Goal: Task Accomplishment & Management: Manage account settings

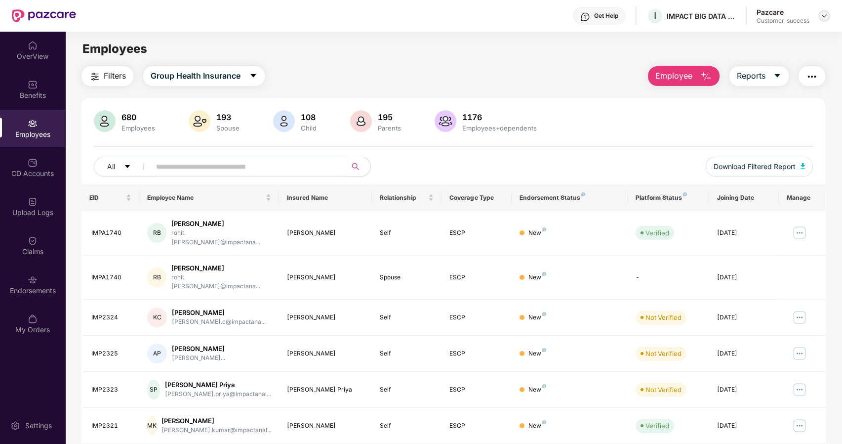
click at [828, 14] on div at bounding box center [825, 16] width 12 height 12
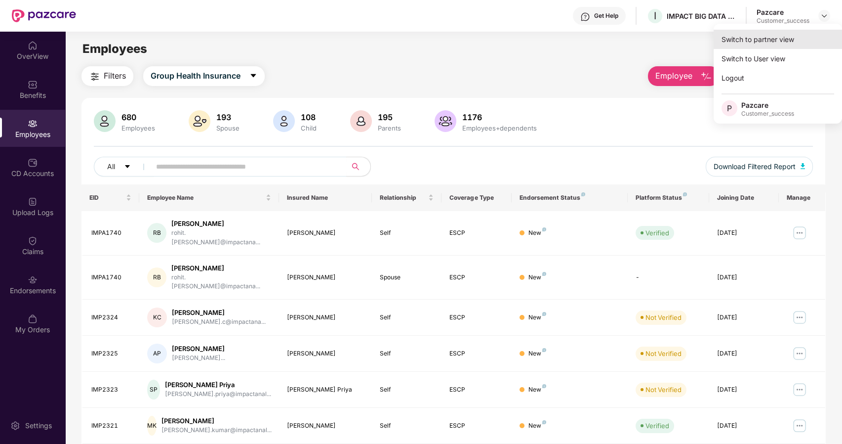
click at [786, 33] on div "Switch to partner view" at bounding box center [778, 39] width 128 height 19
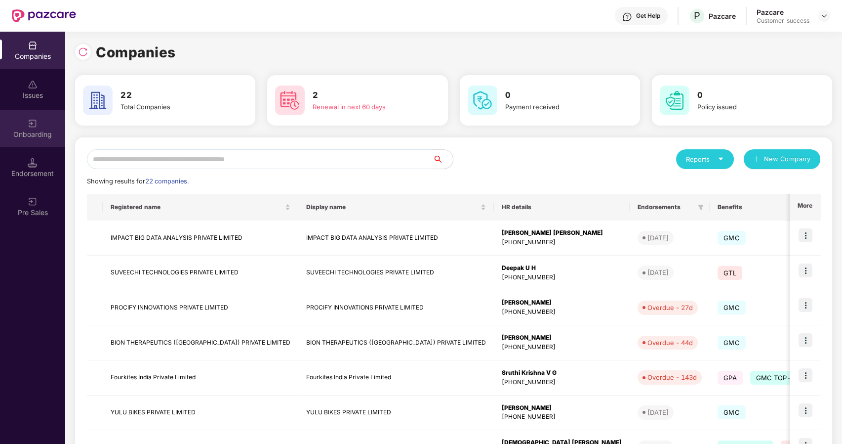
click at [33, 135] on div "Onboarding" at bounding box center [32, 134] width 65 height 10
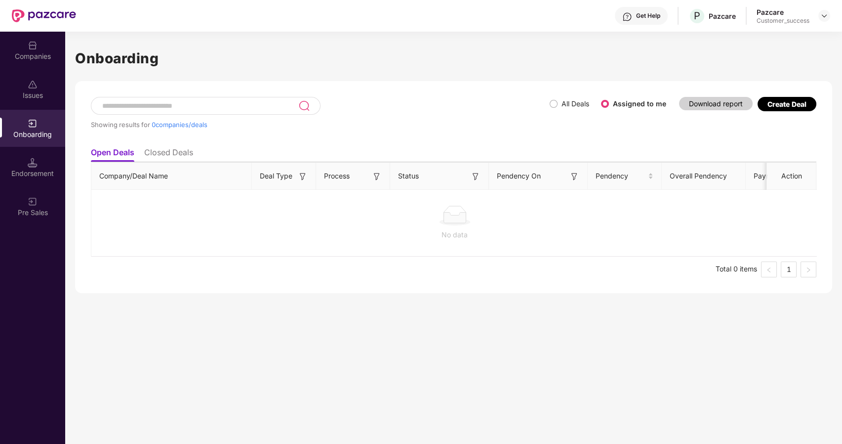
click at [161, 148] on li "Closed Deals" at bounding box center [168, 154] width 49 height 14
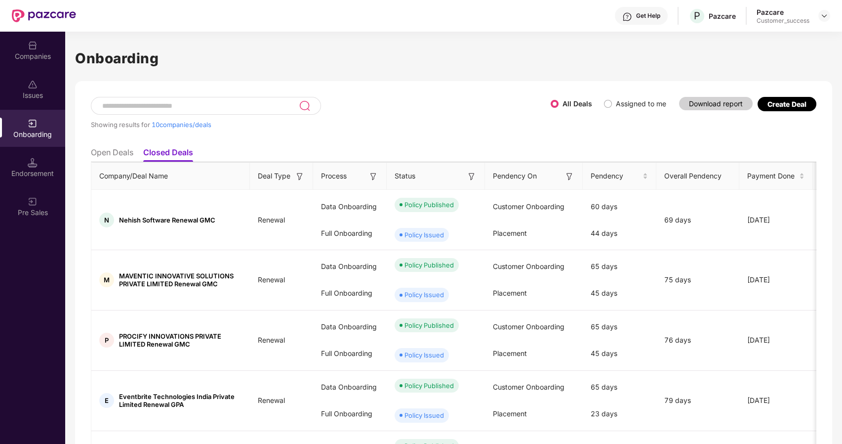
click at [788, 106] on div "Create Deal" at bounding box center [787, 104] width 39 height 8
click at [617, 105] on label "Assigned to me" at bounding box center [641, 103] width 50 height 8
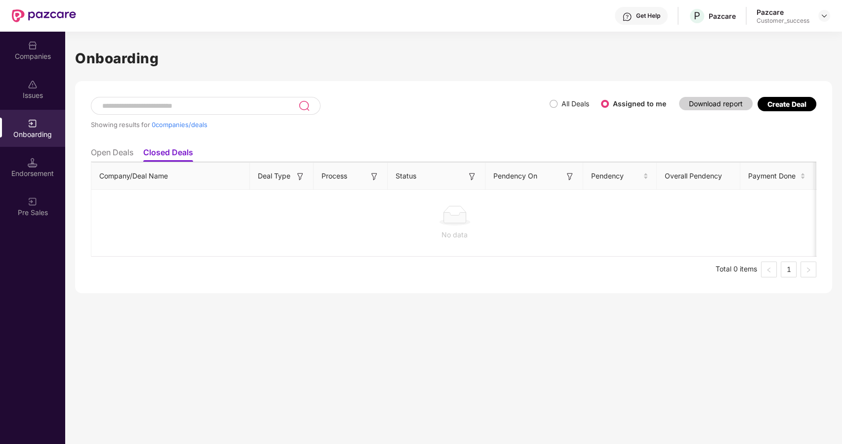
click at [787, 106] on div "Create Deal" at bounding box center [787, 104] width 39 height 8
click at [563, 101] on label "All Deals" at bounding box center [576, 103] width 28 height 8
click at [119, 149] on li "Open Deals" at bounding box center [112, 154] width 42 height 14
click at [776, 103] on div "Create Deal" at bounding box center [787, 104] width 39 height 8
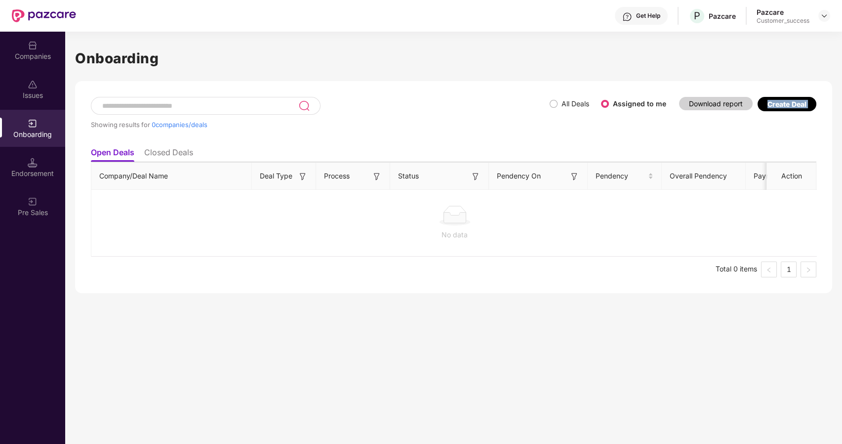
click at [776, 103] on div "Create Deal" at bounding box center [787, 104] width 39 height 8
click at [563, 97] on div "All Deals Assigned to me" at bounding box center [612, 104] width 124 height 16
click at [543, 102] on div "Showing results for 0 companies/deals" at bounding box center [320, 119] width 459 height 45
click at [785, 103] on div "Create Deal" at bounding box center [787, 104] width 39 height 8
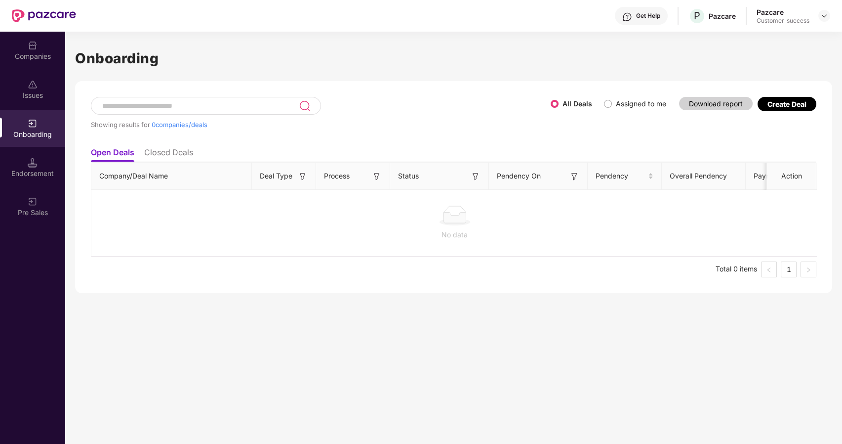
click at [362, 124] on div "Showing results for 0 companies/deals" at bounding box center [321, 125] width 460 height 8
click at [157, 156] on li "Closed Deals" at bounding box center [168, 154] width 49 height 14
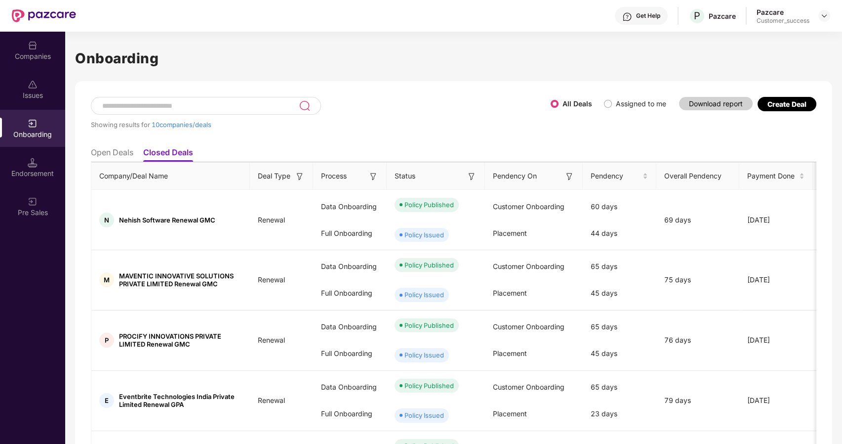
click at [176, 126] on span "10 companies/deals" at bounding box center [182, 125] width 60 height 8
click at [768, 104] on div "Create Deal" at bounding box center [787, 104] width 39 height 8
click at [247, 104] on input at bounding box center [200, 106] width 198 height 8
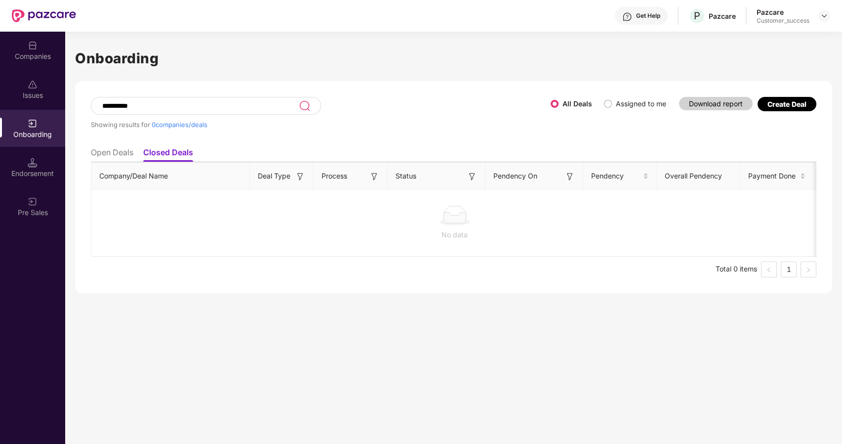
click at [245, 78] on div "**********" at bounding box center [453, 170] width 757 height 246
click at [172, 106] on input "**********" at bounding box center [200, 106] width 198 height 8
type input "*"
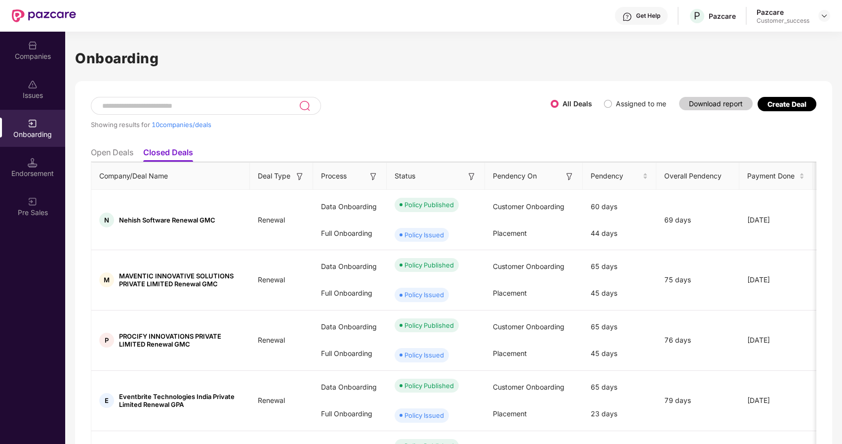
click at [210, 60] on h1 "Onboarding" at bounding box center [453, 58] width 757 height 22
